Goal: Task Accomplishment & Management: Complete application form

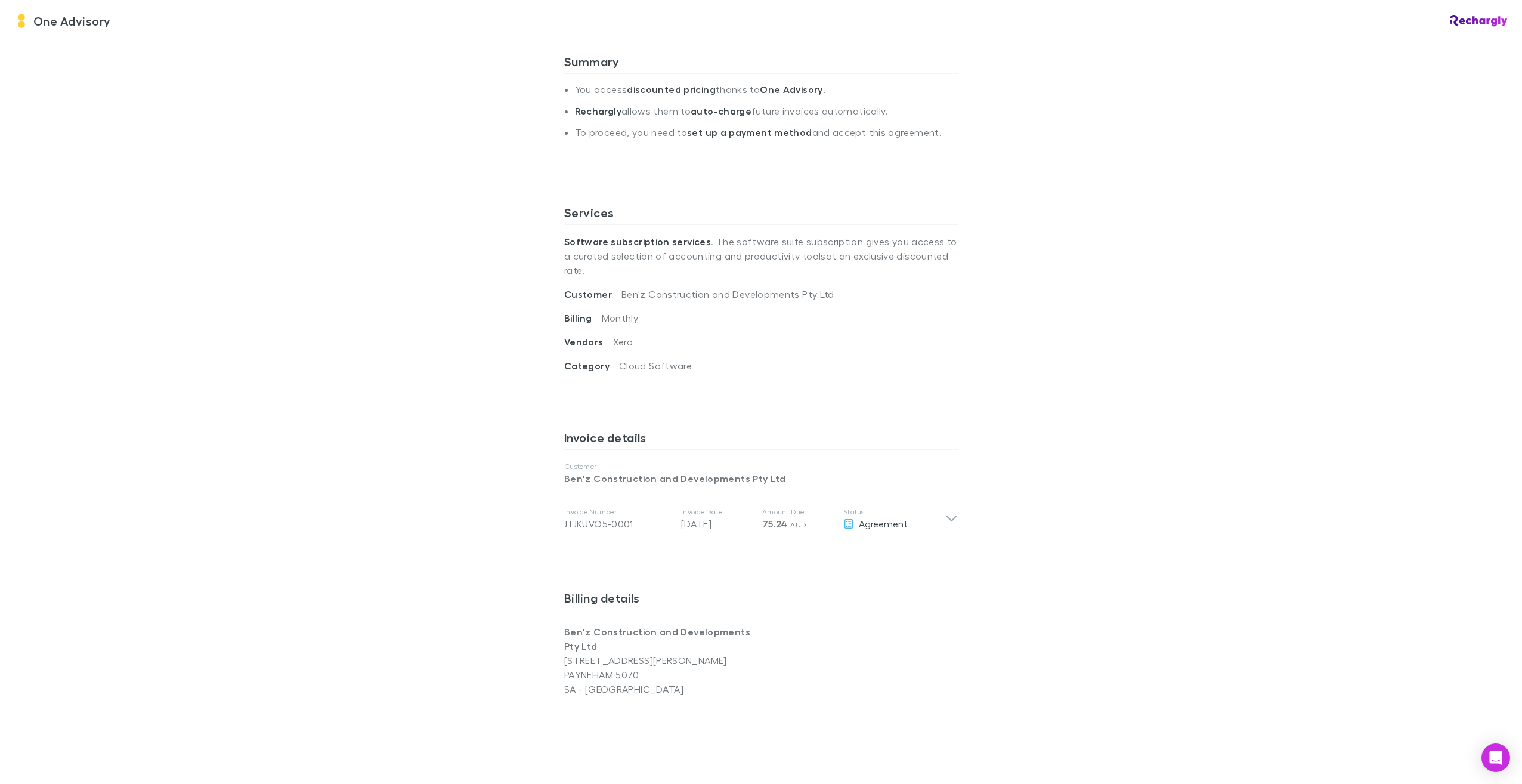
scroll to position [358, 0]
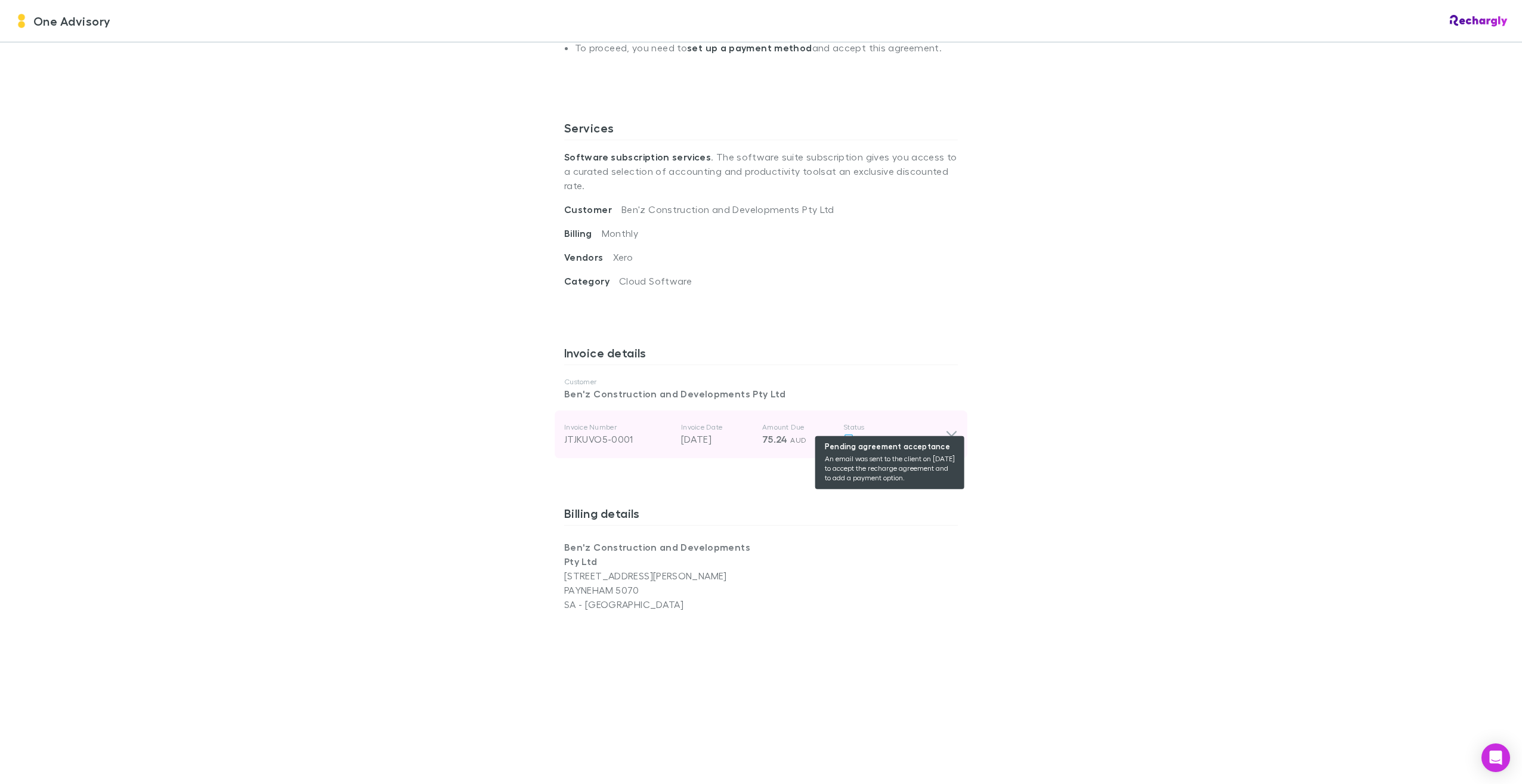
click at [927, 431] on div "Agreement" at bounding box center [894, 439] width 102 height 14
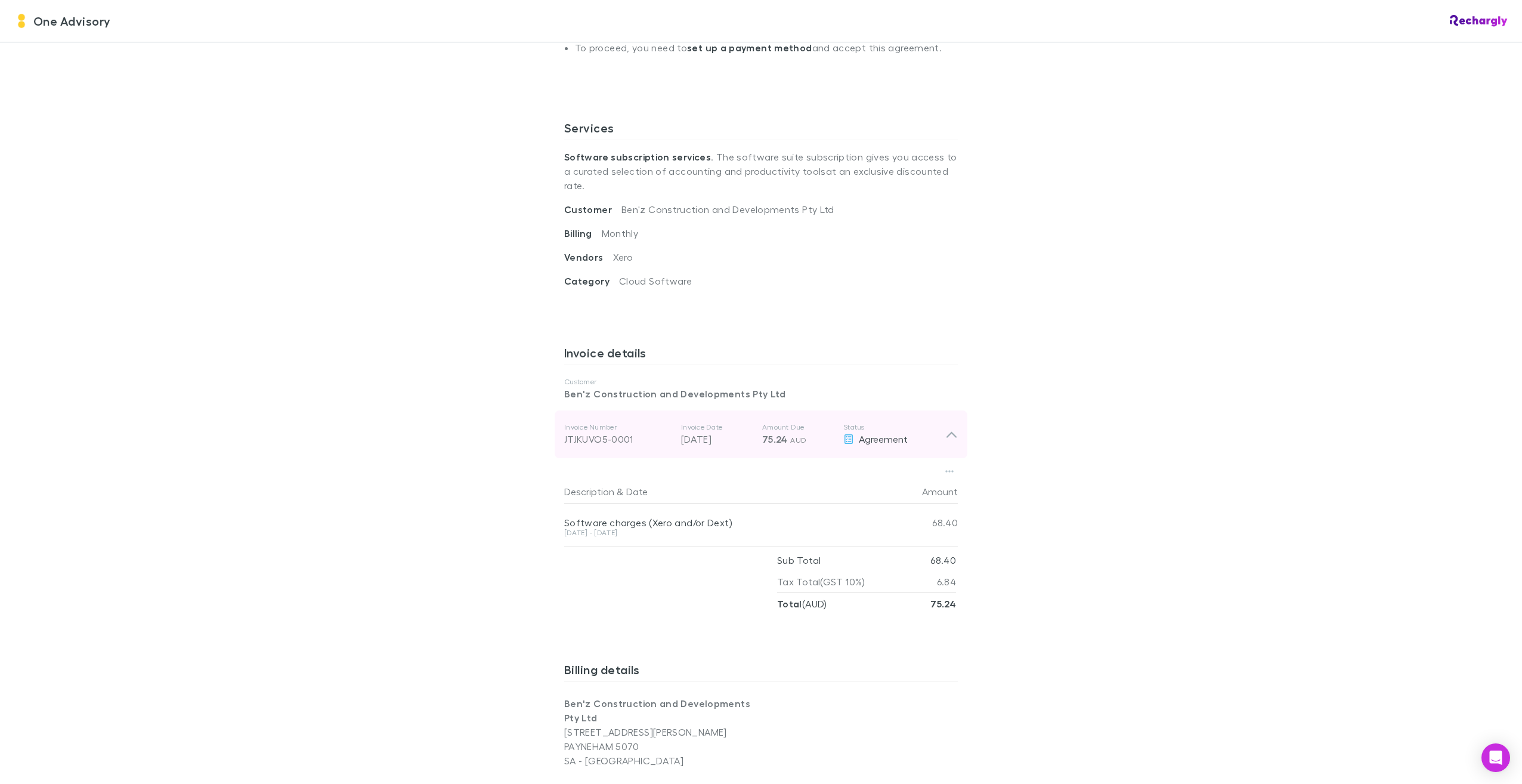
click at [920, 423] on p "Status" at bounding box center [894, 427] width 102 height 10
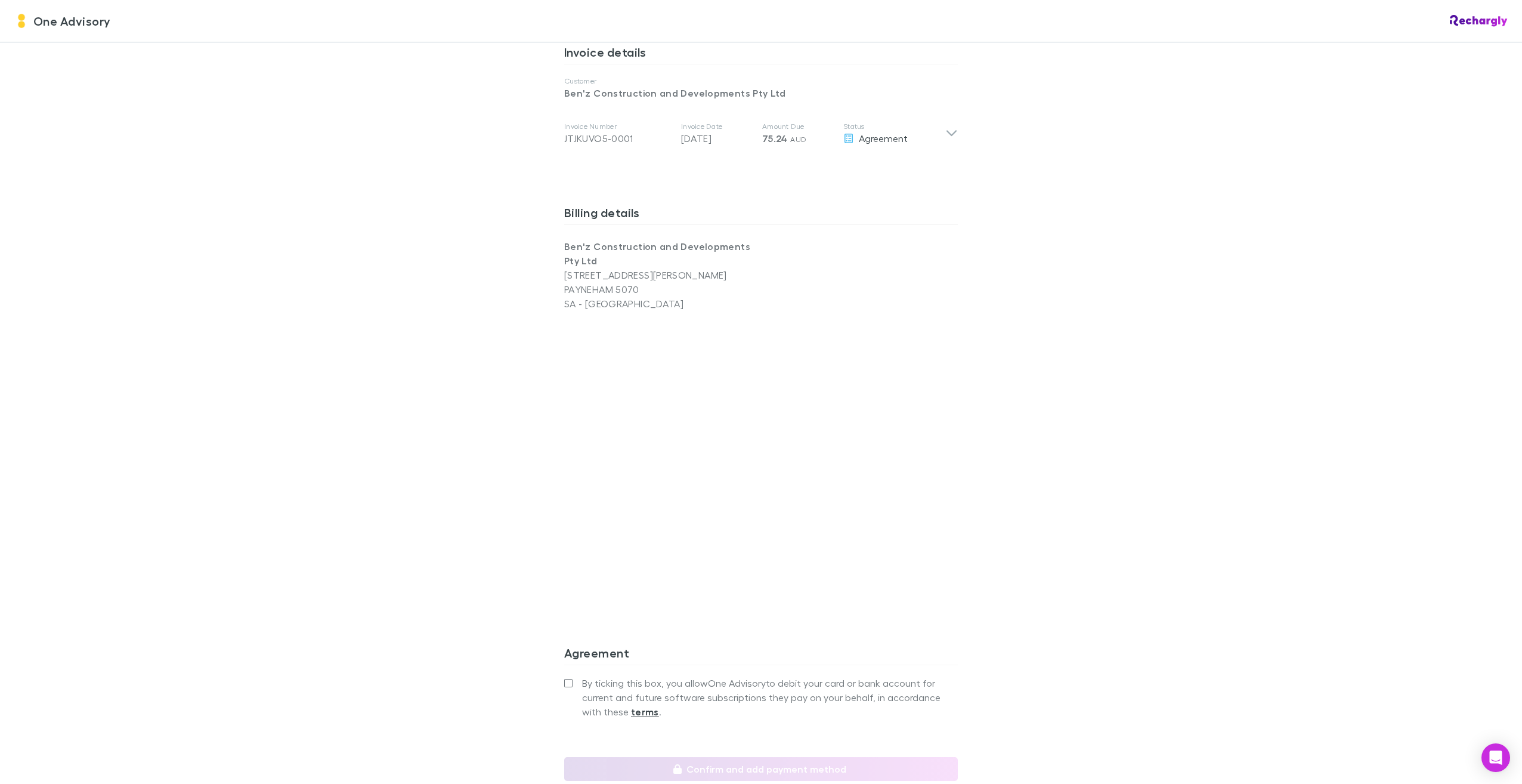
scroll to position [768, 0]
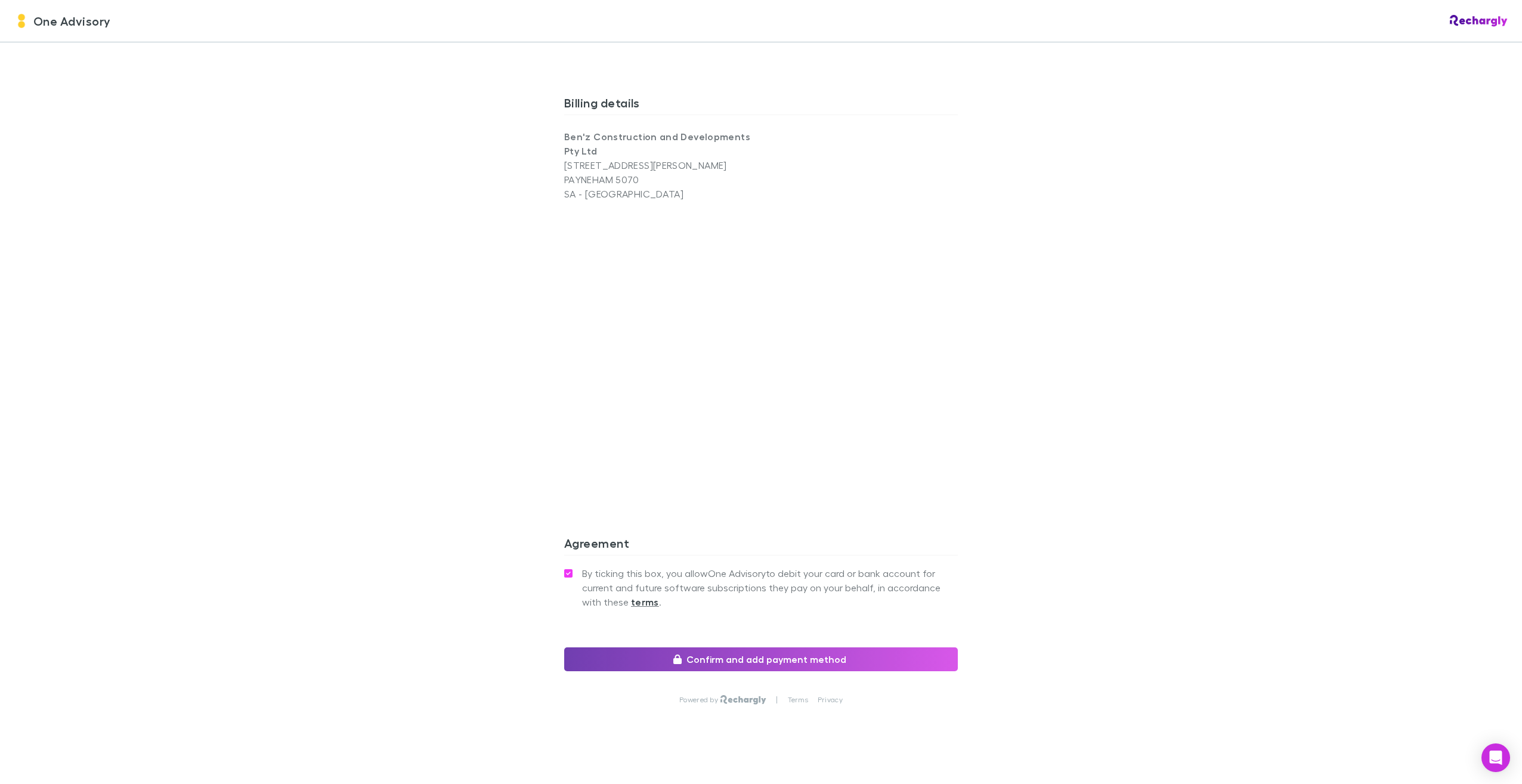
click at [734, 647] on button "Confirm and add payment method" at bounding box center [761, 658] width 393 height 24
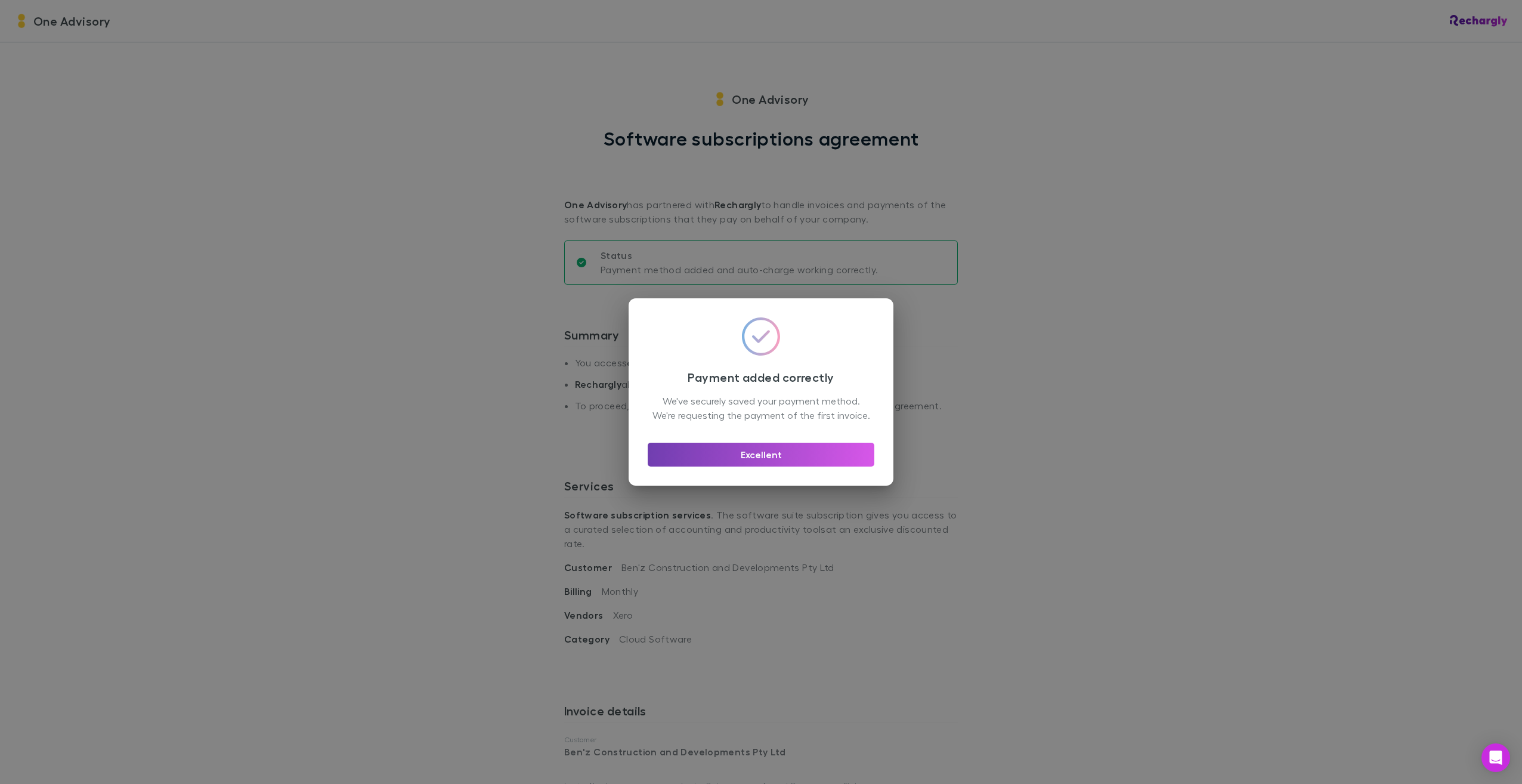
click at [769, 462] on button "Excellent" at bounding box center [761, 454] width 227 height 24
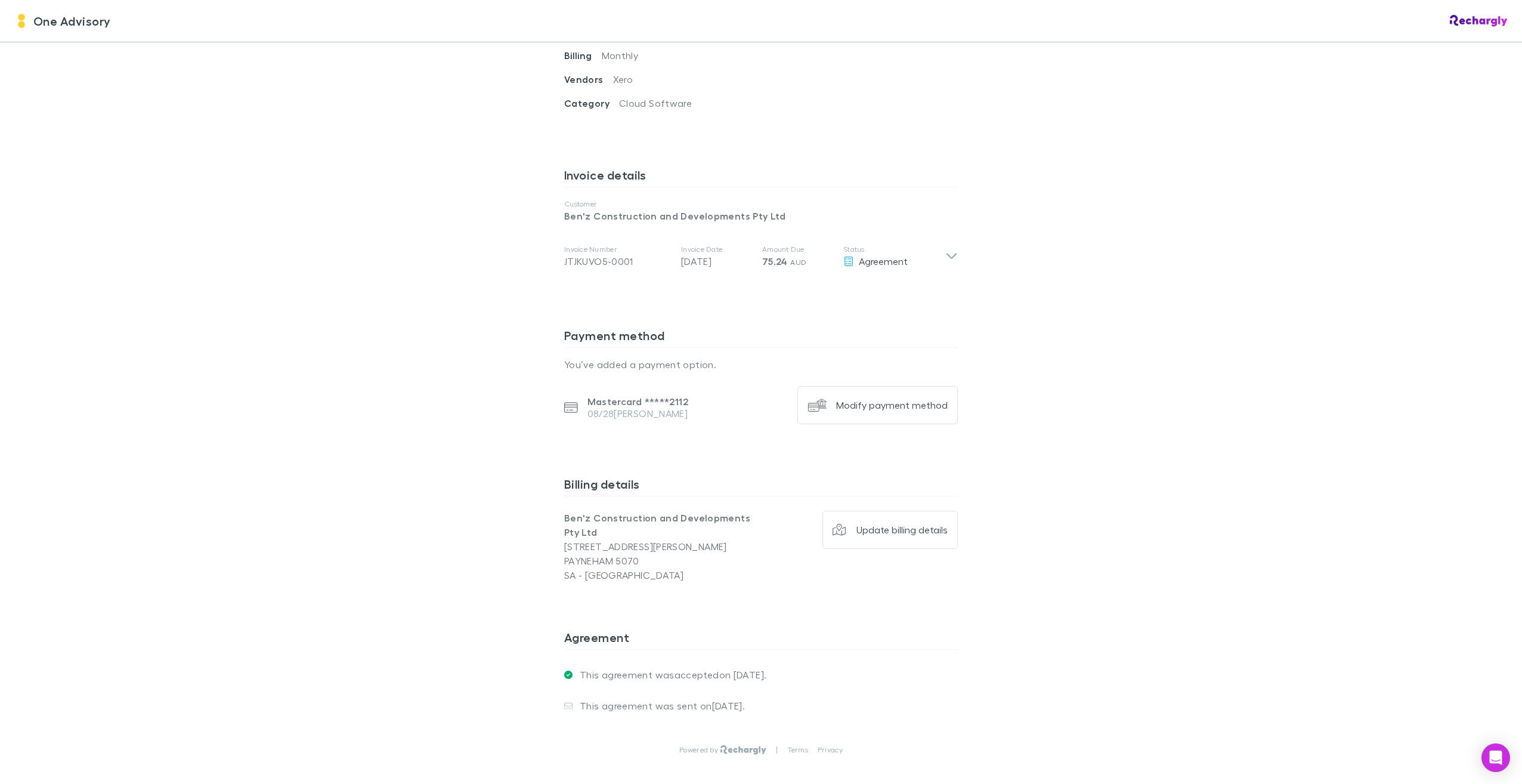
scroll to position [586, 0]
